Goal: Book appointment/travel/reservation

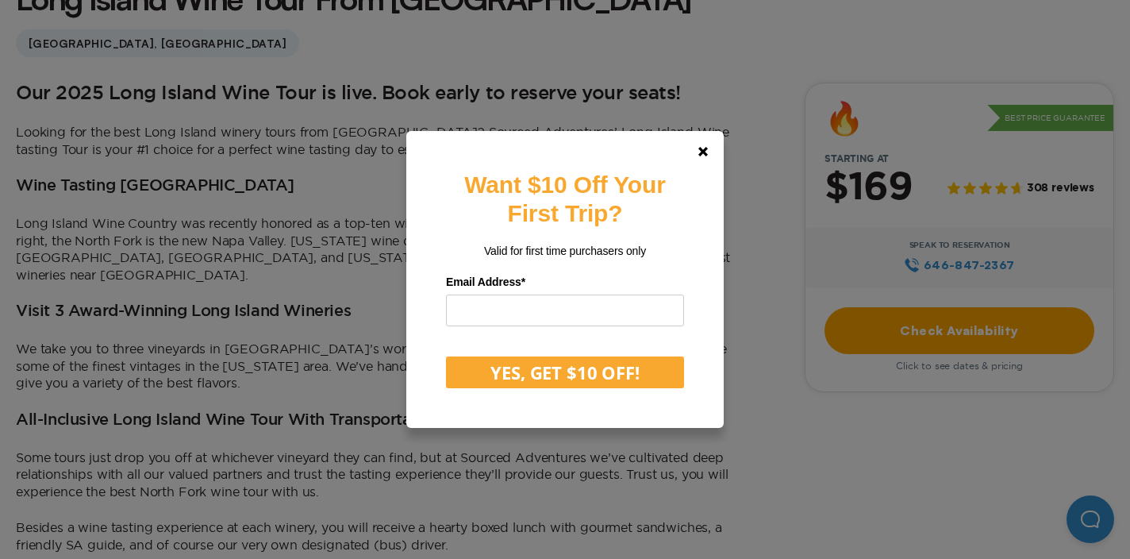
scroll to position [458, 0]
click at [706, 152] on icon at bounding box center [703, 152] width 10 height 10
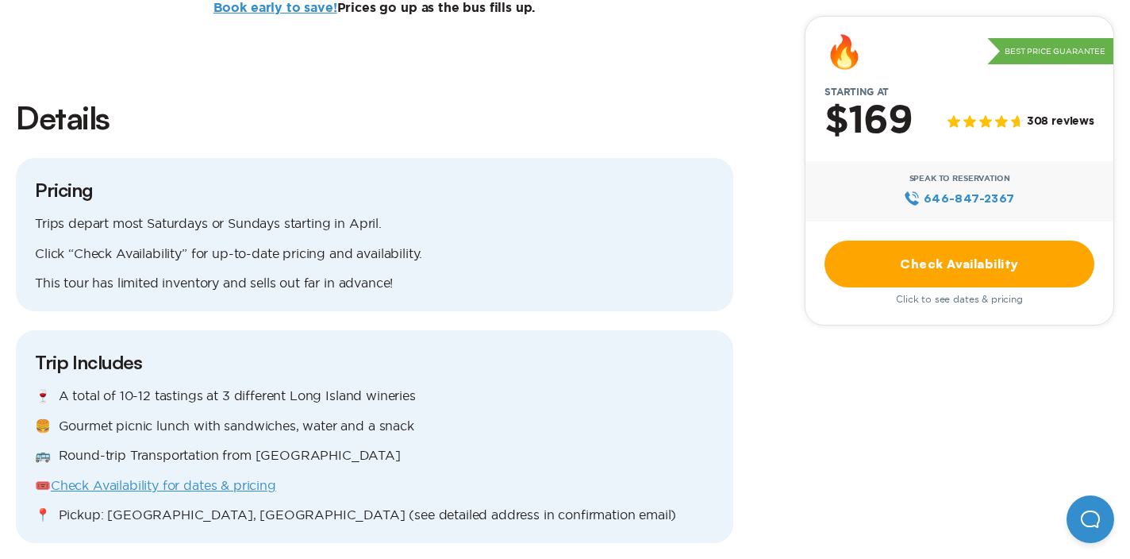
scroll to position [1156, 0]
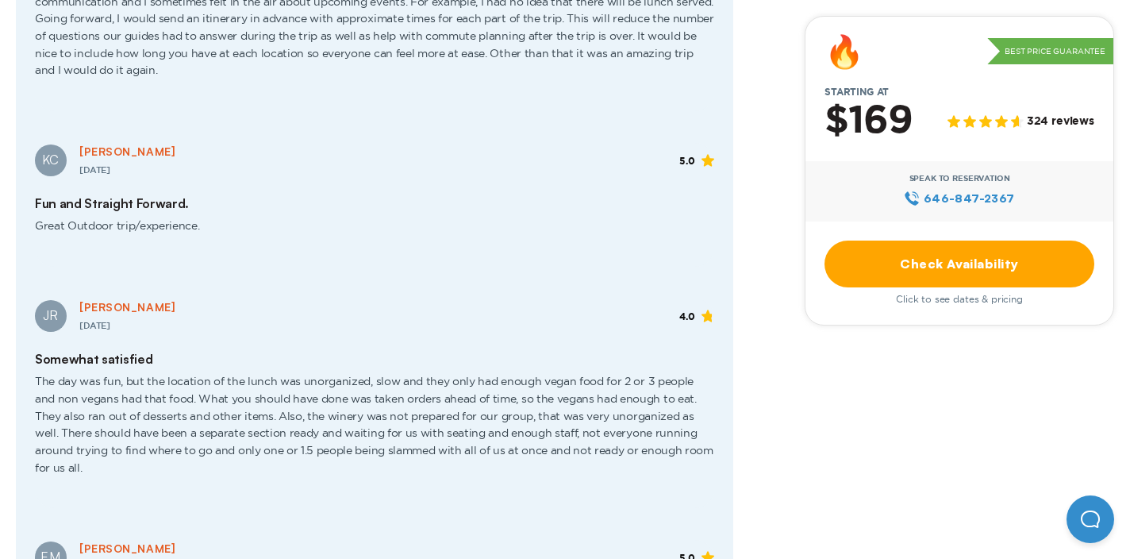
scroll to position [3114, 0]
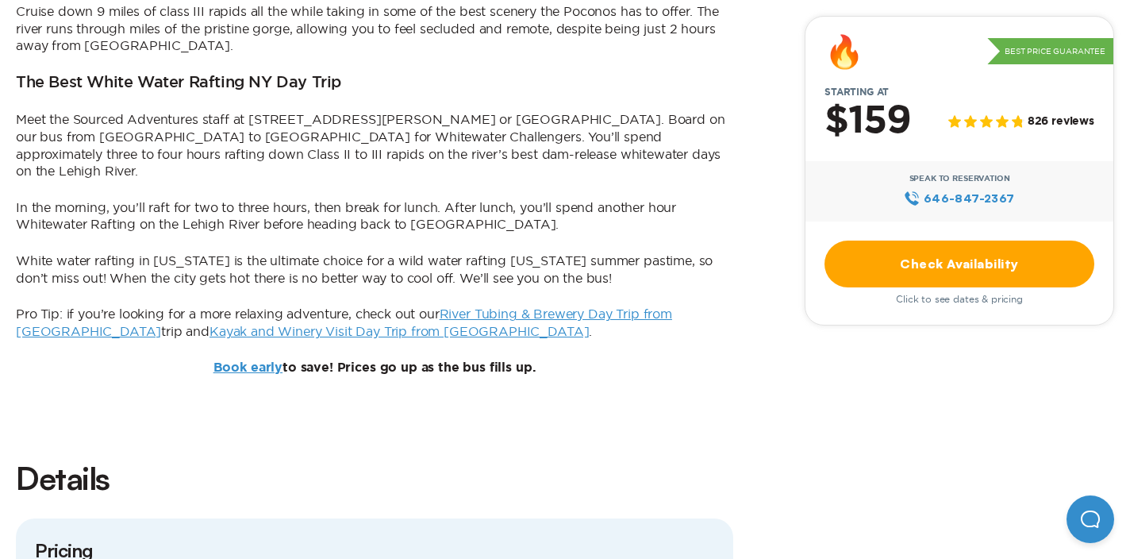
scroll to position [1302, 0]
